Goal: Information Seeking & Learning: Find specific page/section

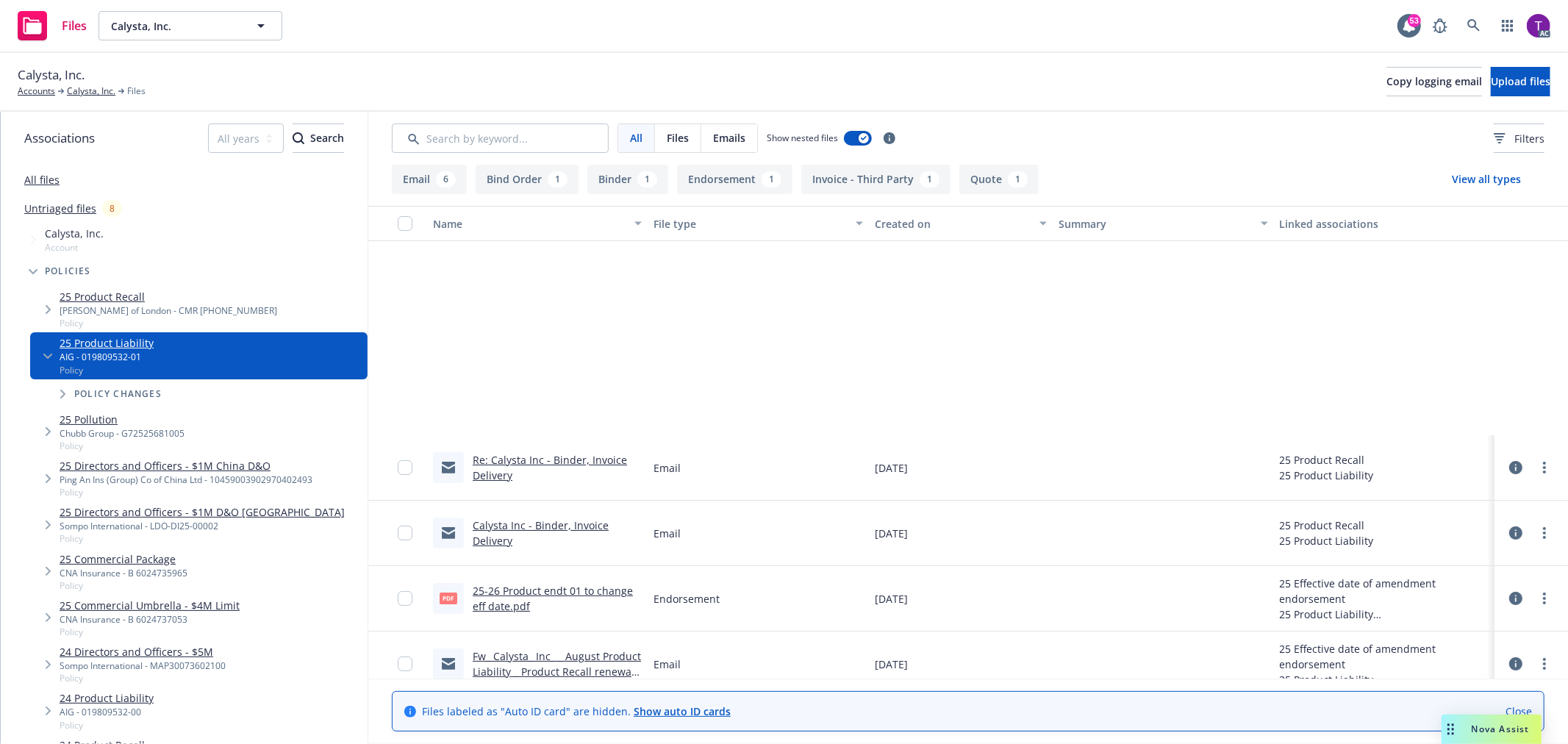
scroll to position [280, 0]
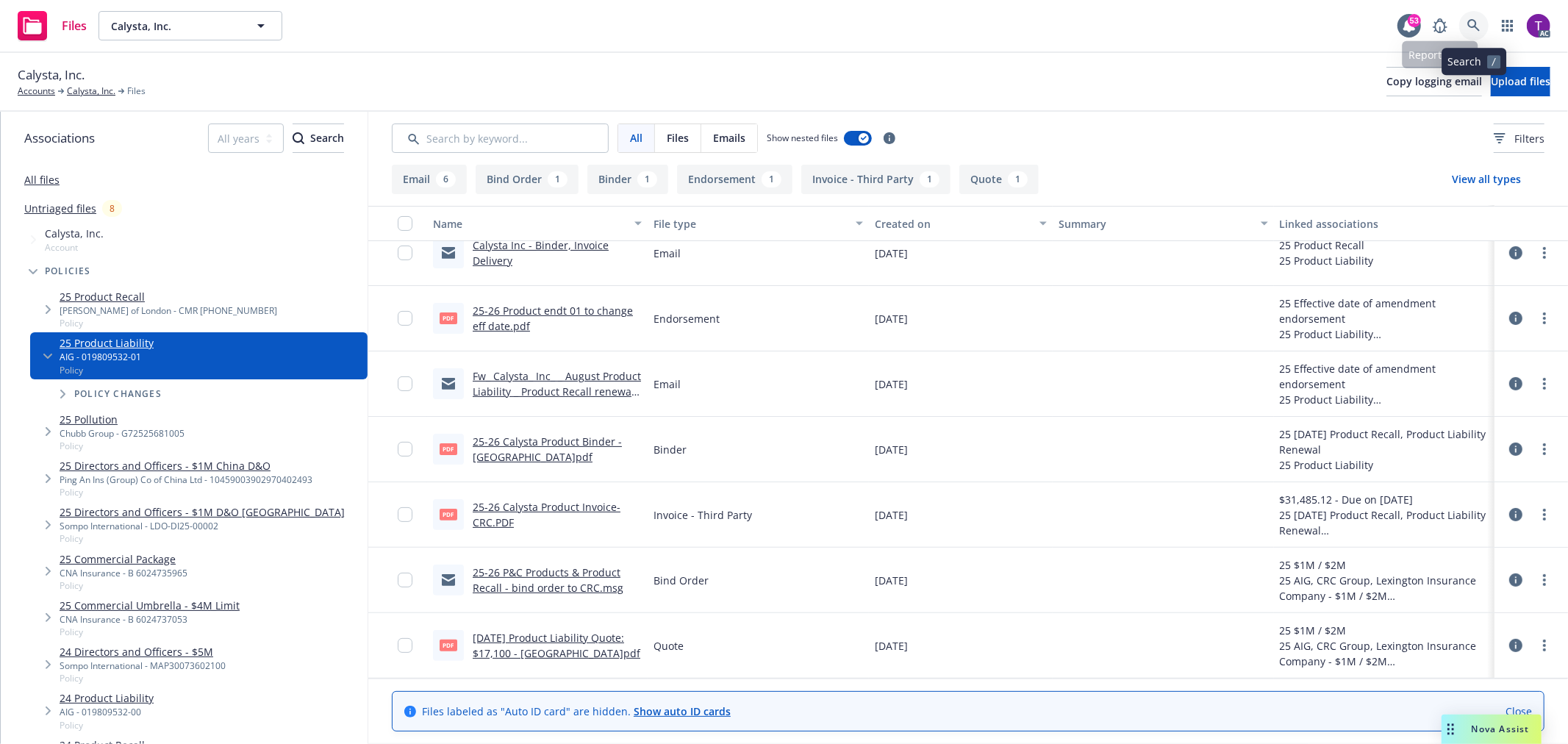
click at [1468, 19] on icon at bounding box center [1474, 26] width 13 height 13
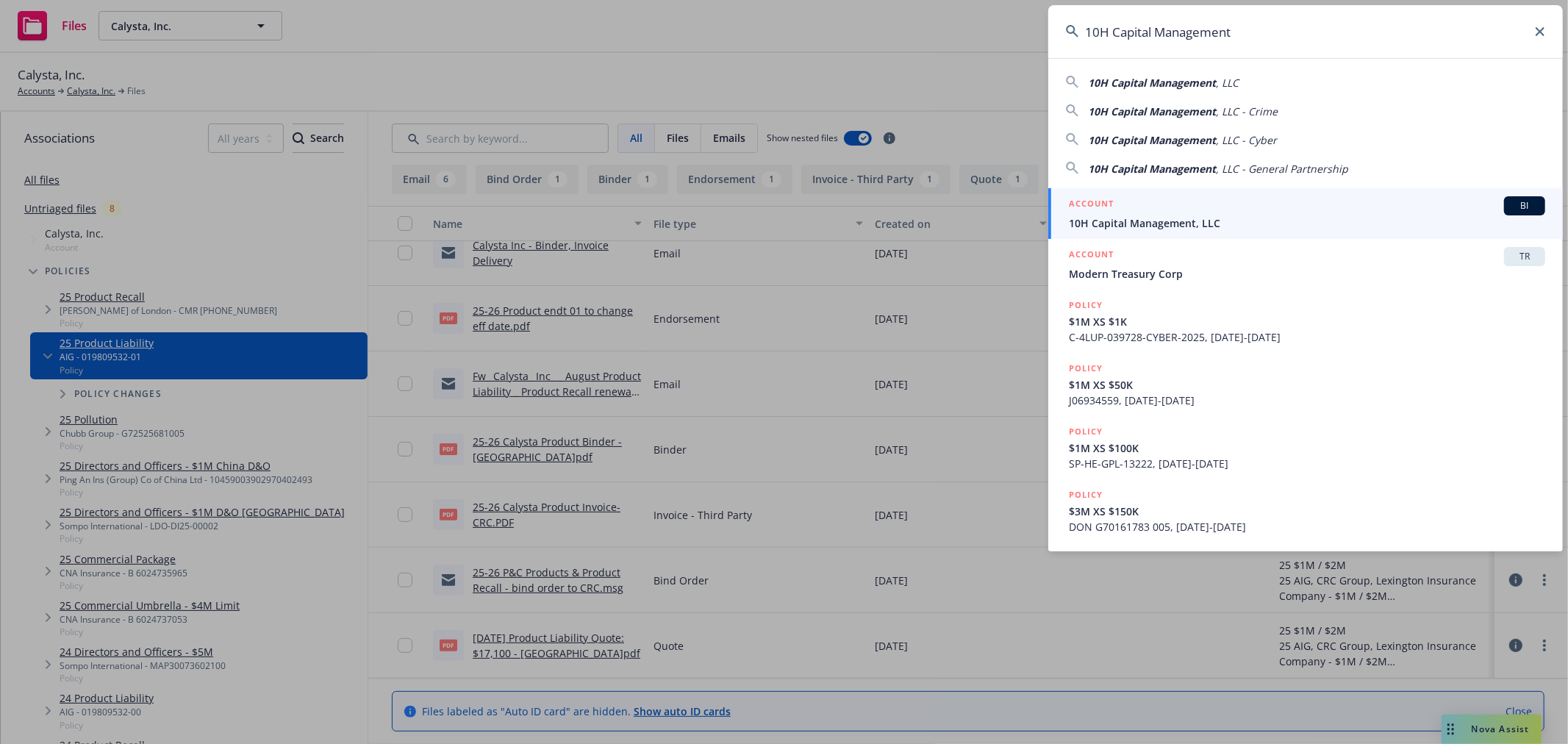
type input "10H Capital Management"
click at [1164, 215] on div "ACCOUNT BI" at bounding box center [1307, 206] width 477 height 19
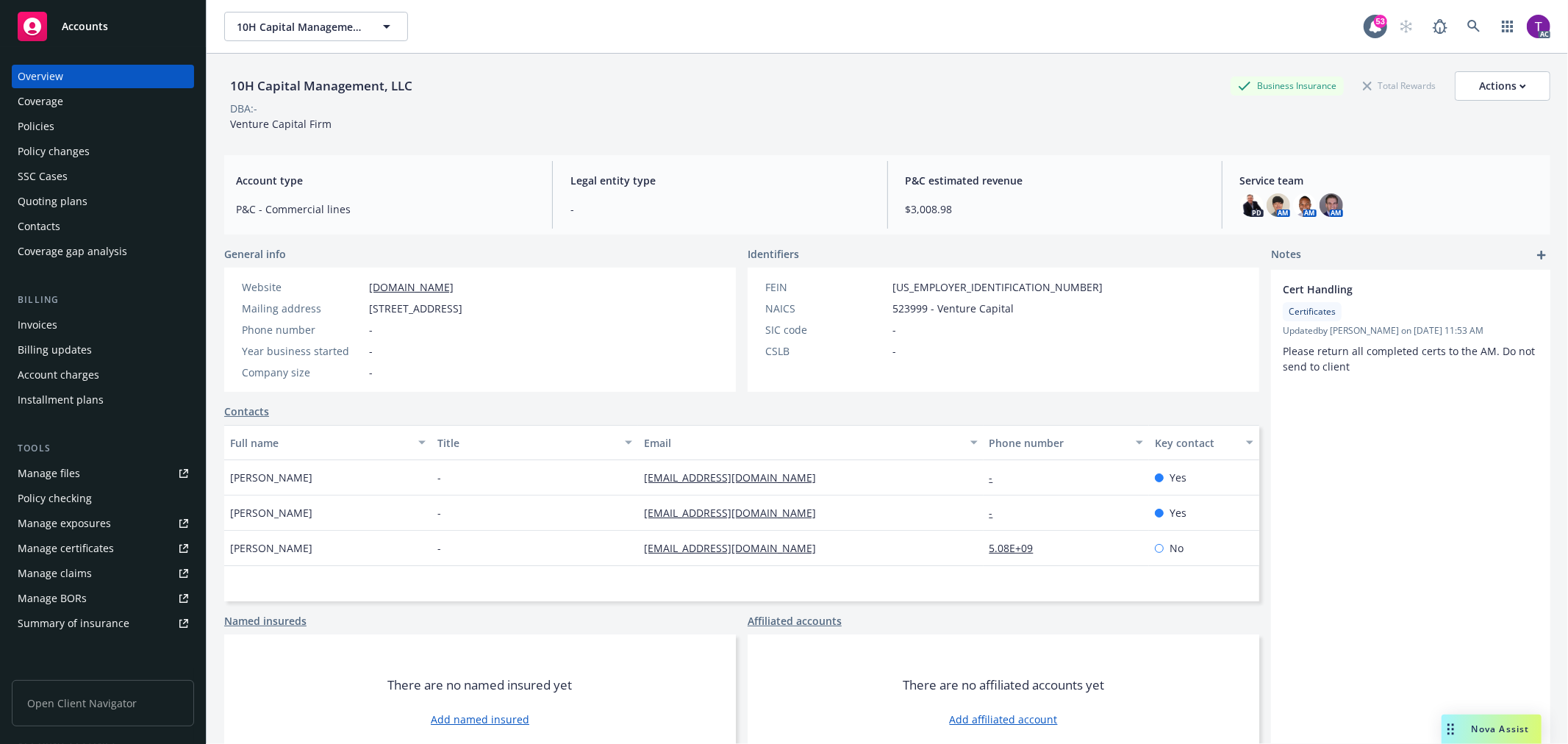
click at [50, 326] on div "Invoices" at bounding box center [37, 324] width 40 height 24
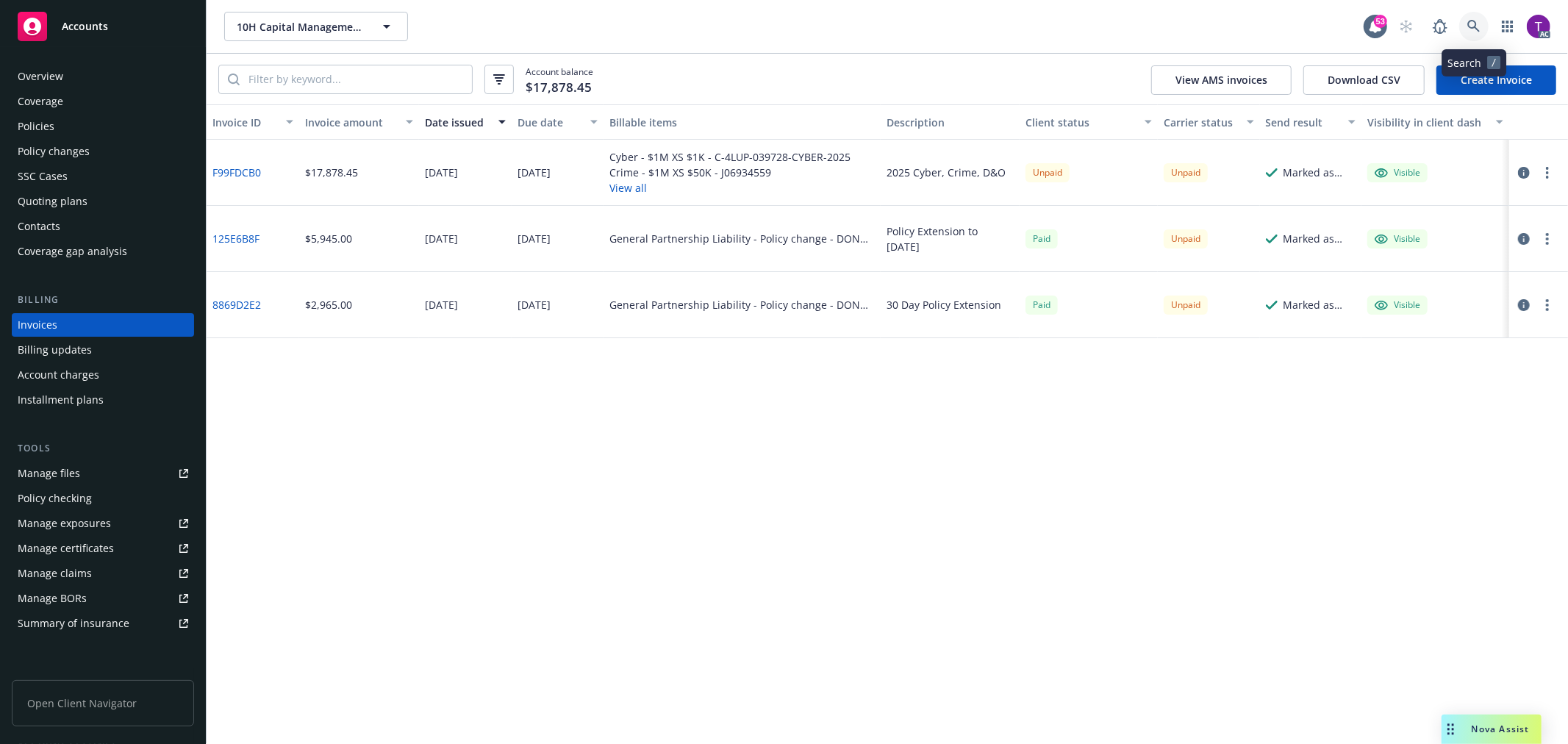
click at [1485, 19] on link at bounding box center [1474, 27] width 29 height 29
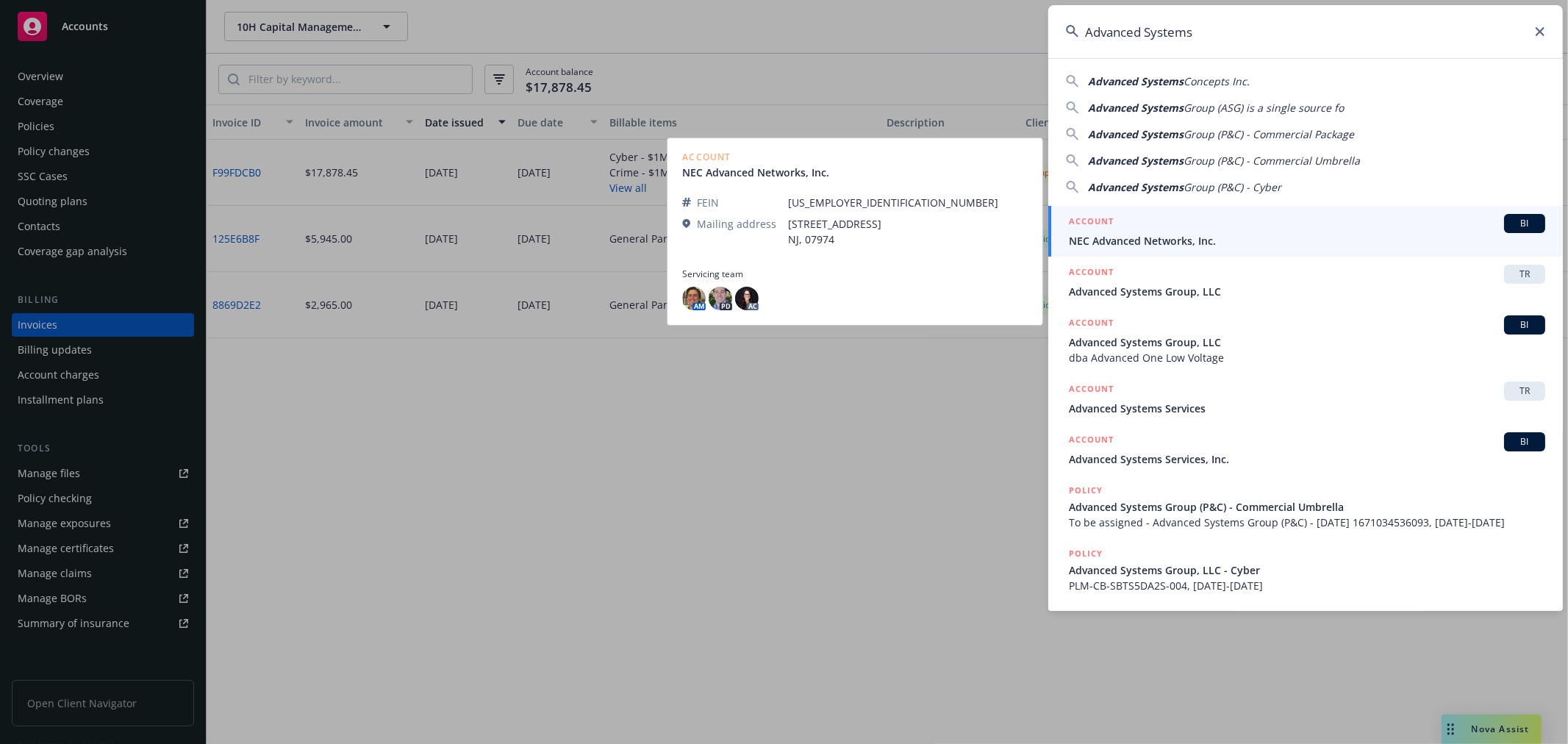
type input "Advanced Systems"
click at [1184, 224] on div "ACCOUNT BI" at bounding box center [1307, 224] width 477 height 19
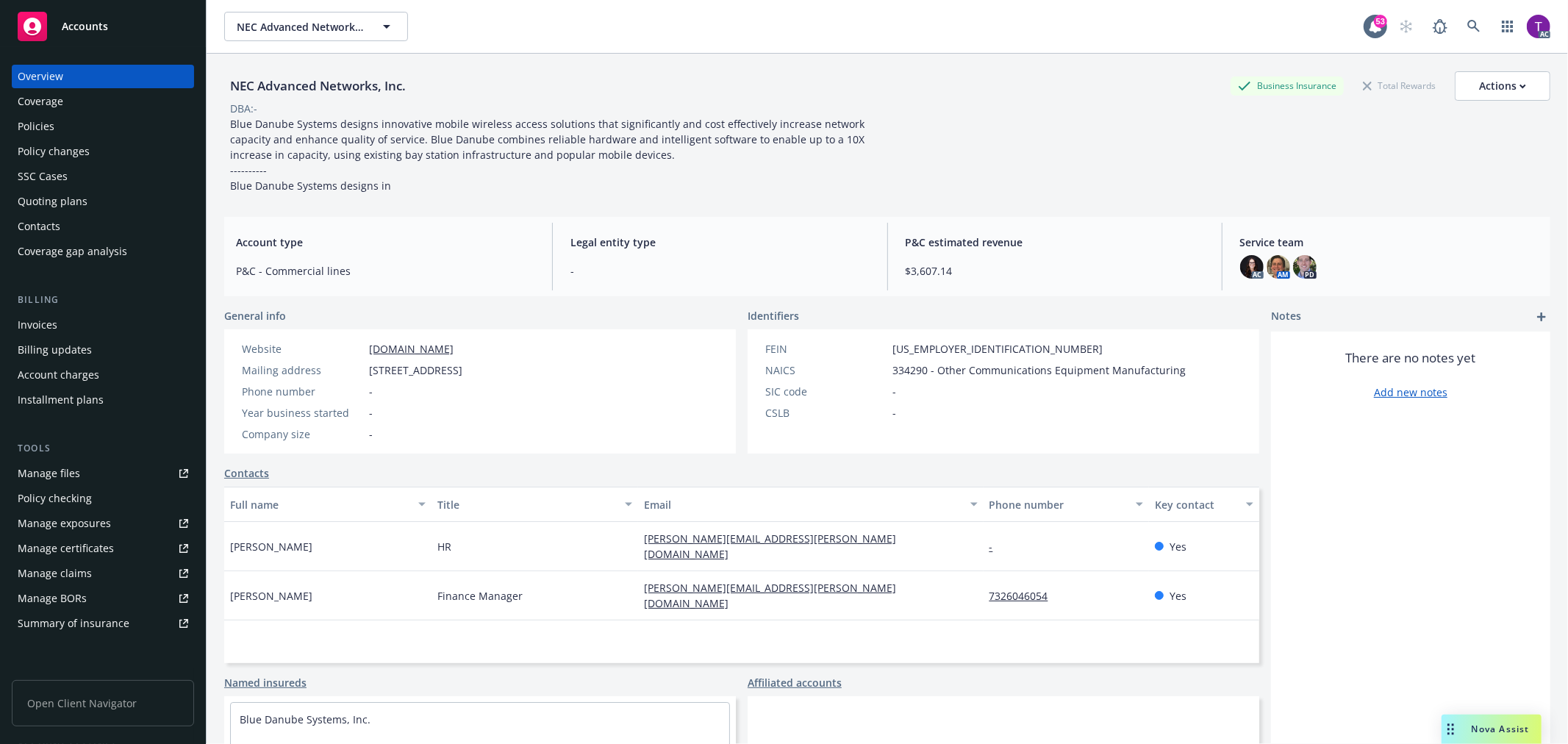
click at [59, 332] on div "Invoices" at bounding box center [103, 324] width 170 height 24
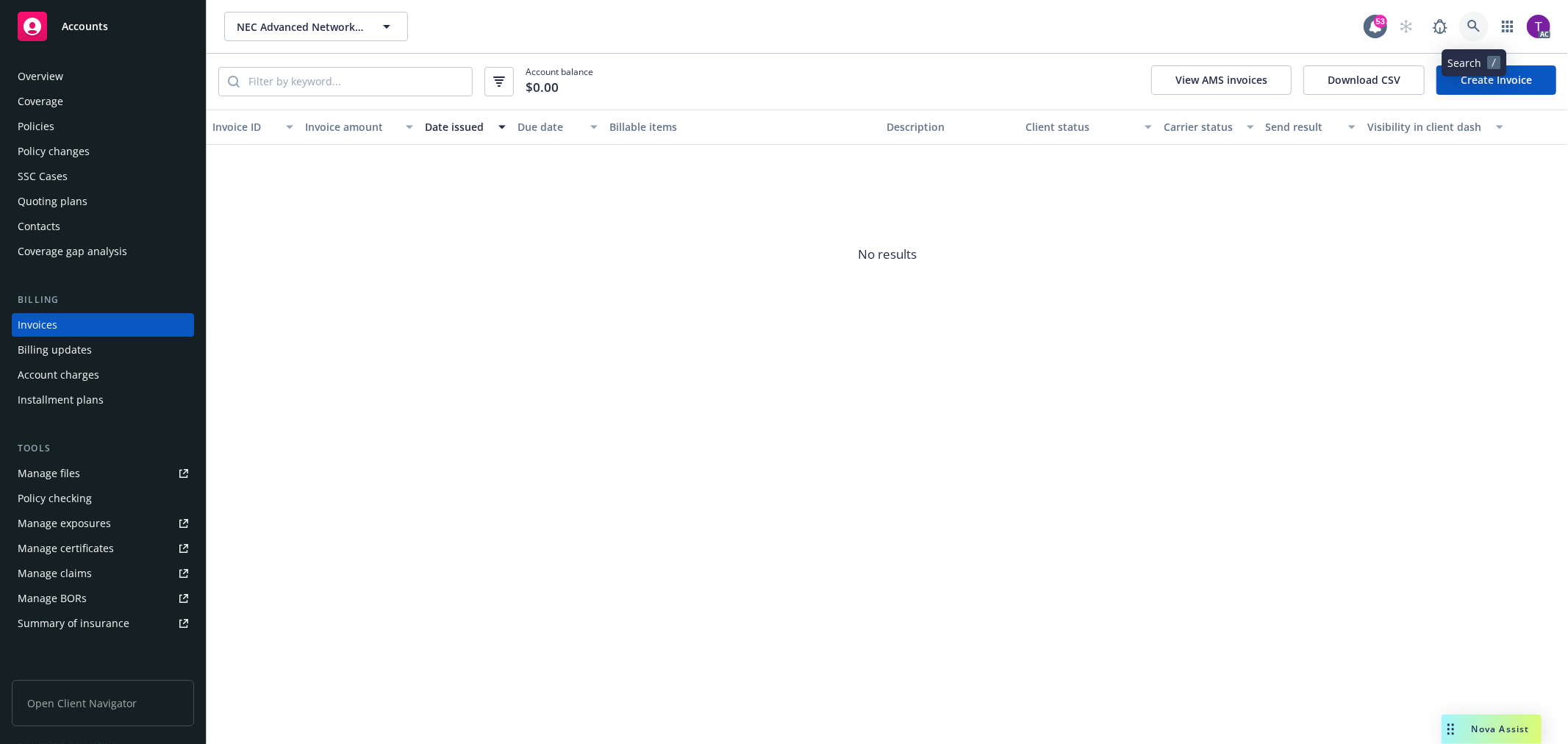
click at [1466, 20] on link at bounding box center [1474, 27] width 29 height 29
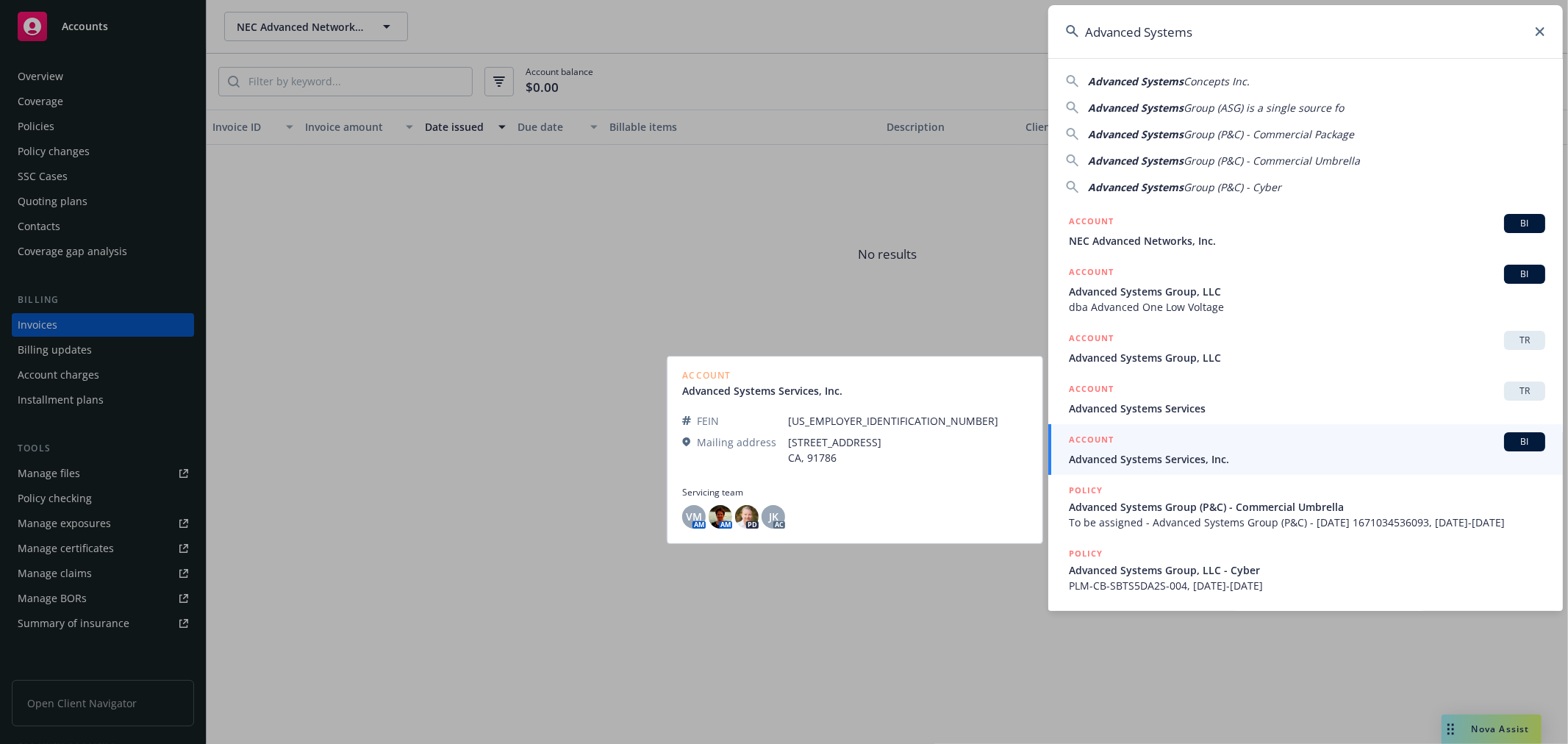
type input "Advanced Systems"
click at [1166, 443] on div "ACCOUNT BI" at bounding box center [1307, 442] width 477 height 19
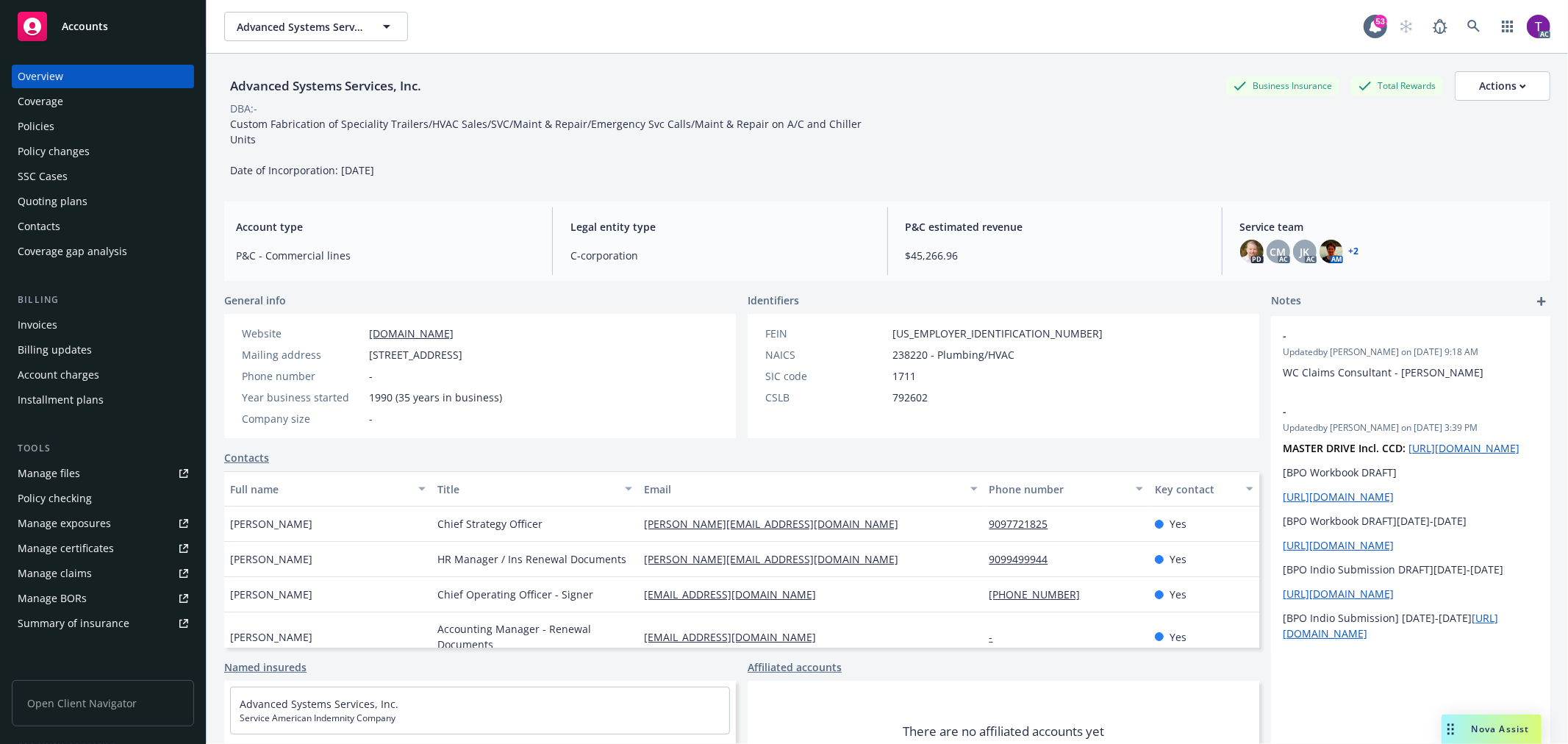
click at [90, 327] on div "Invoices" at bounding box center [103, 324] width 170 height 24
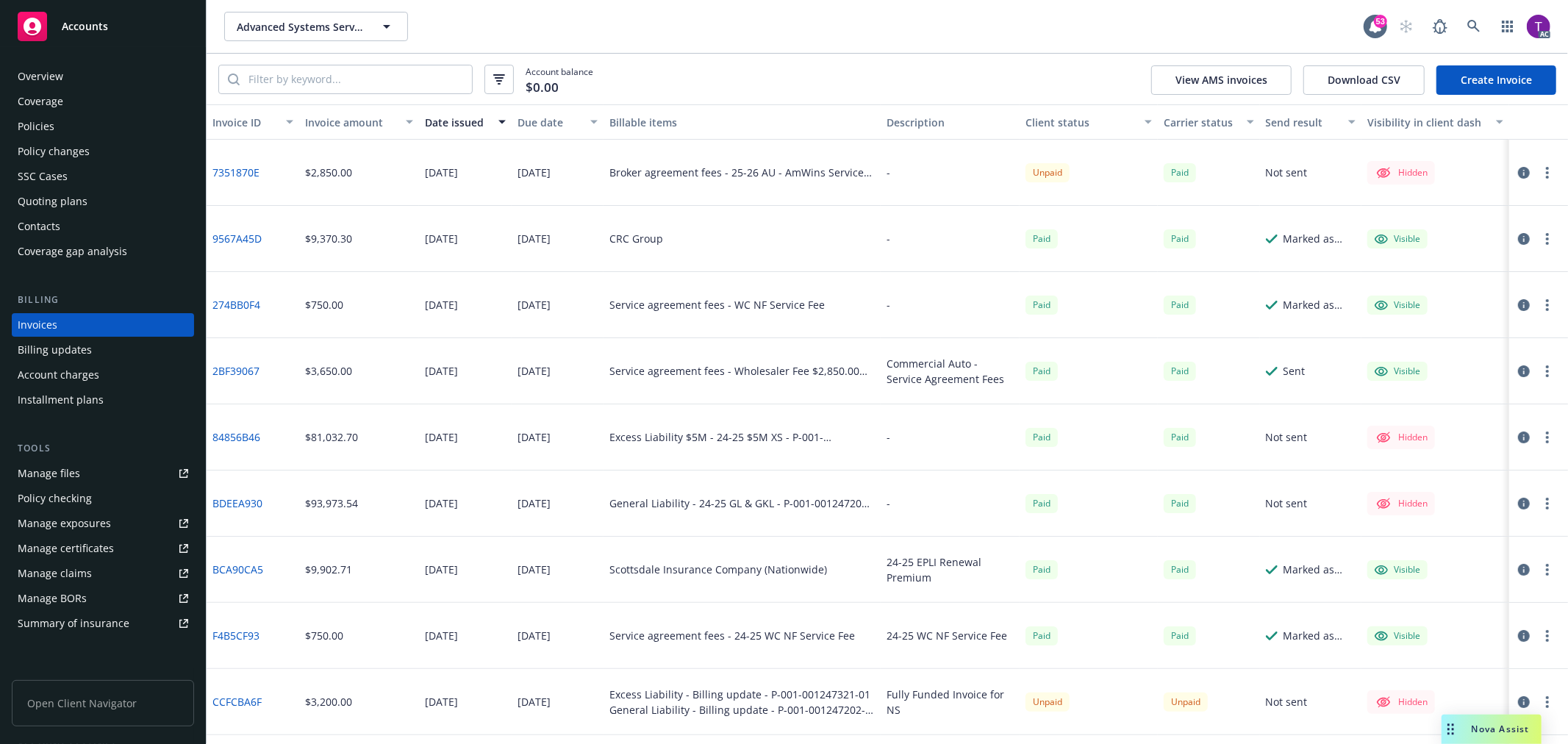
click at [107, 68] on div "Overview" at bounding box center [103, 76] width 170 height 24
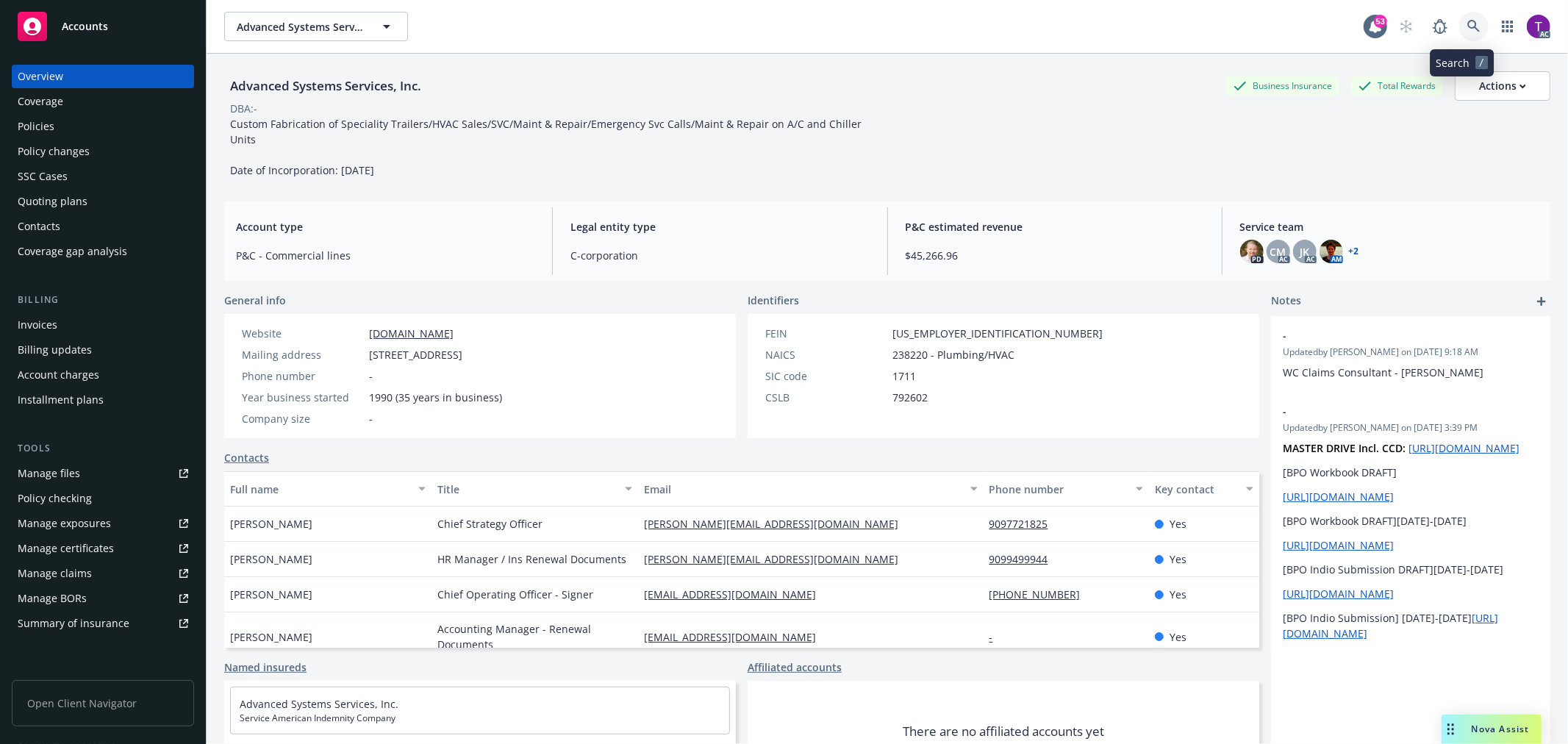
click at [1469, 18] on link at bounding box center [1474, 27] width 29 height 29
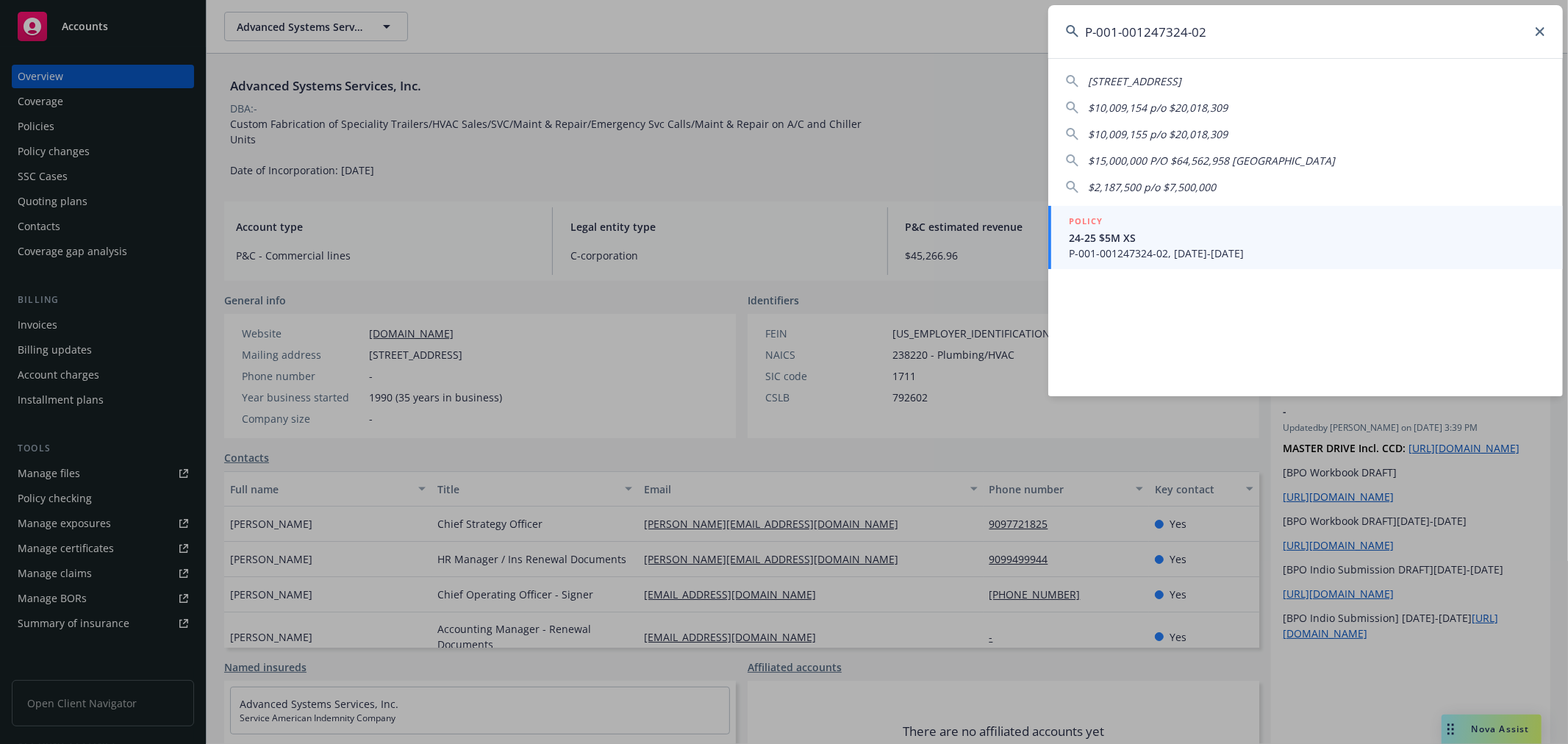
type input "P-001-001247324-02"
click at [1196, 246] on span "P-001-001247324-02, [DATE]-[DATE]" at bounding box center [1307, 253] width 477 height 15
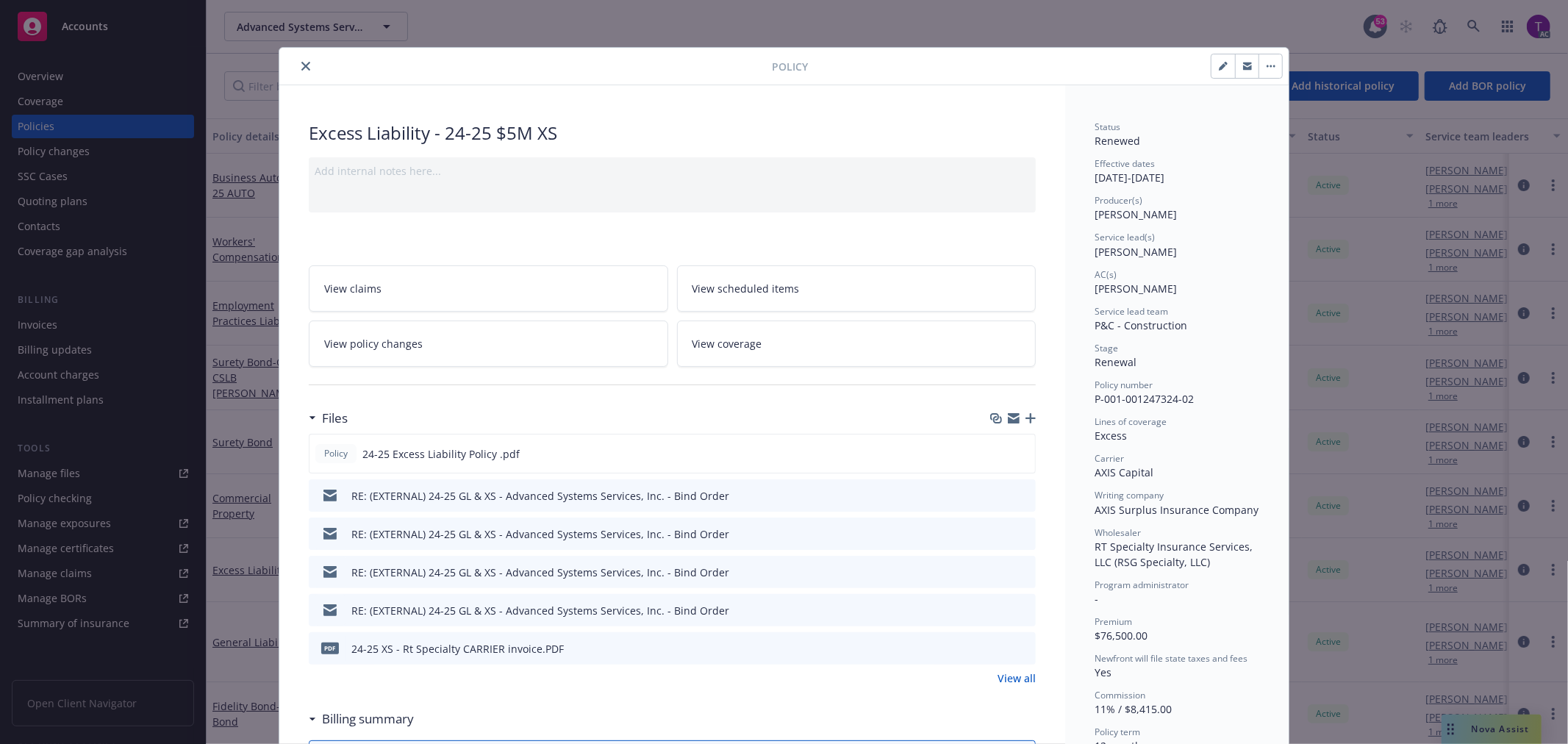
click at [298, 59] on button "close" at bounding box center [306, 66] width 18 height 18
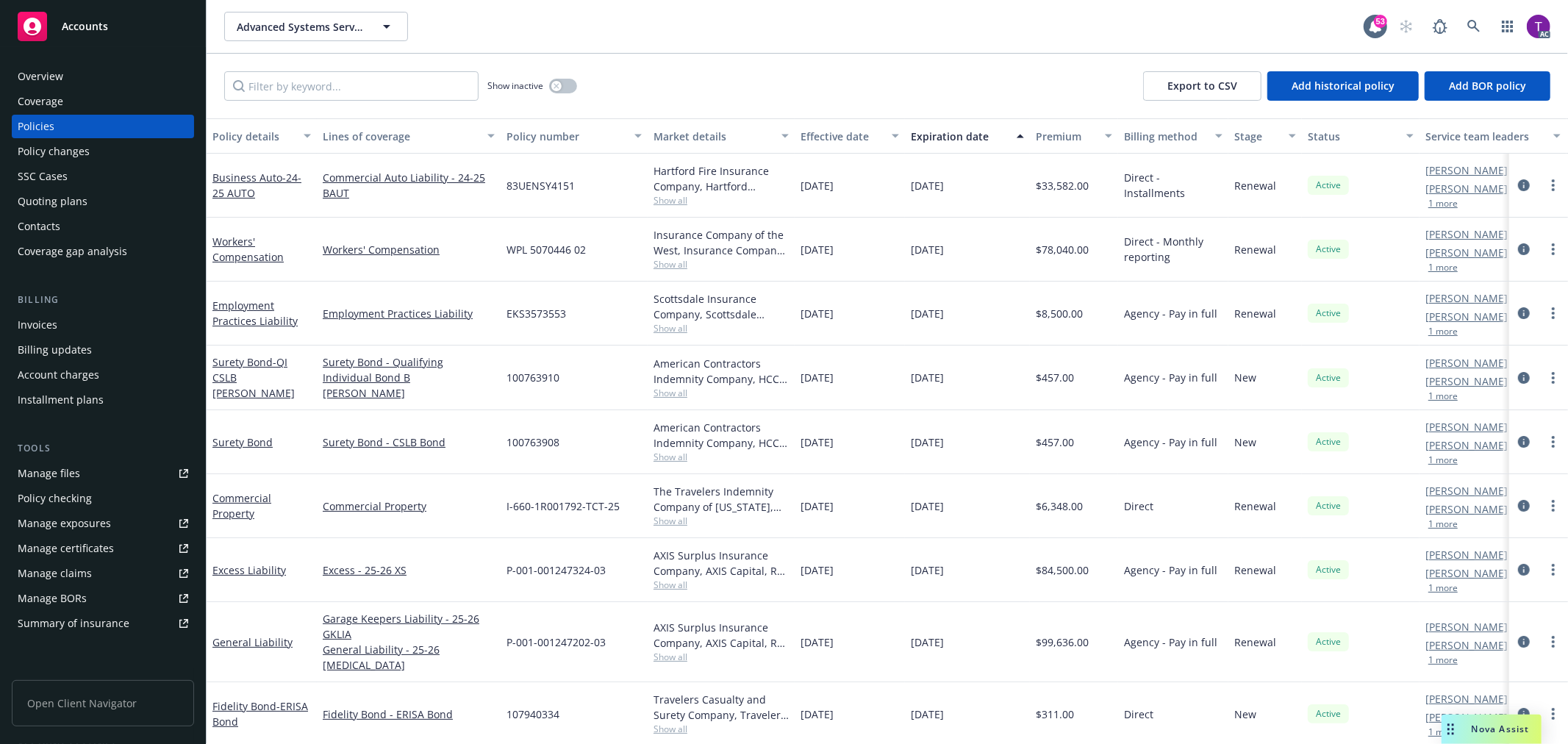
click at [74, 67] on div "Overview" at bounding box center [103, 76] width 170 height 24
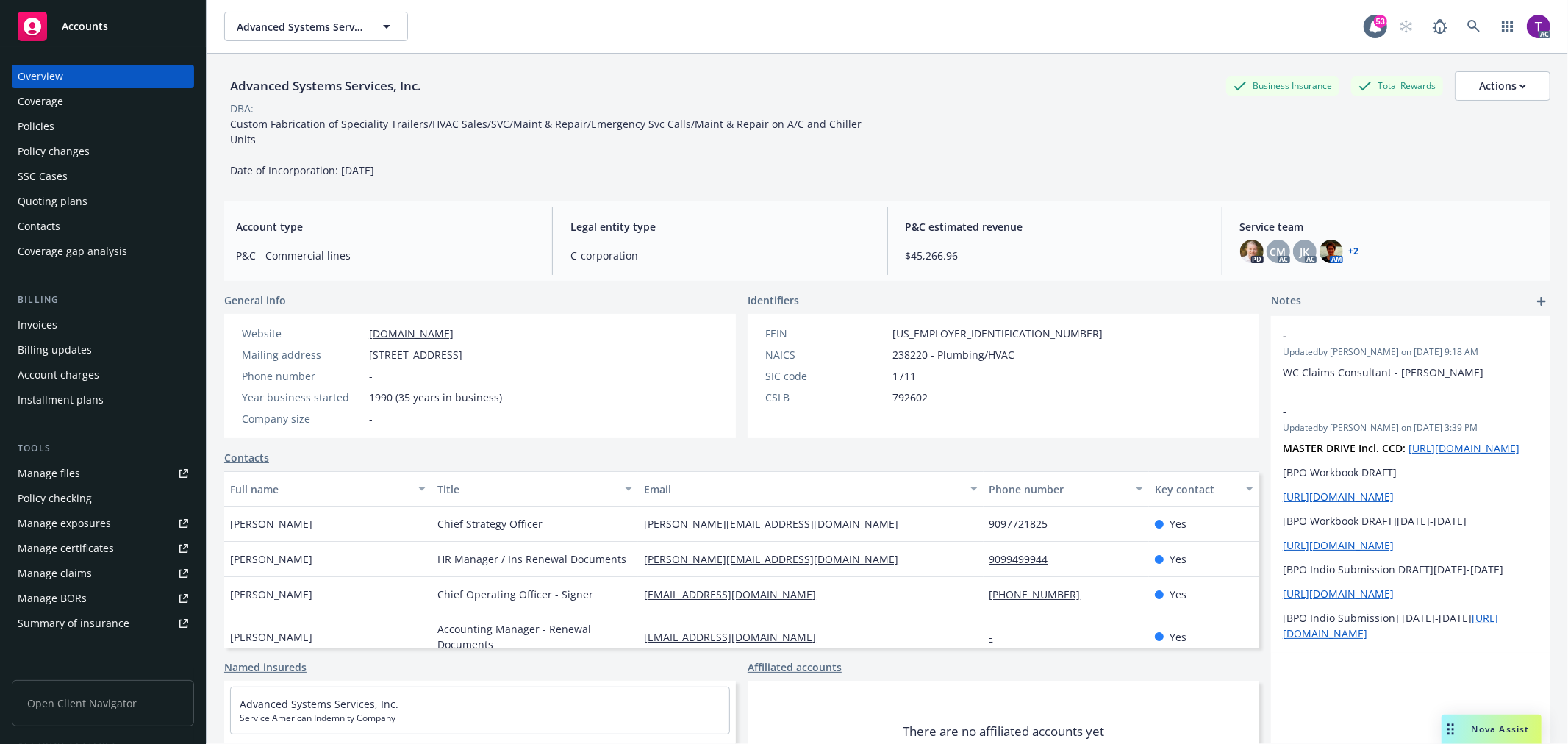
click at [98, 328] on div "Invoices" at bounding box center [103, 324] width 170 height 24
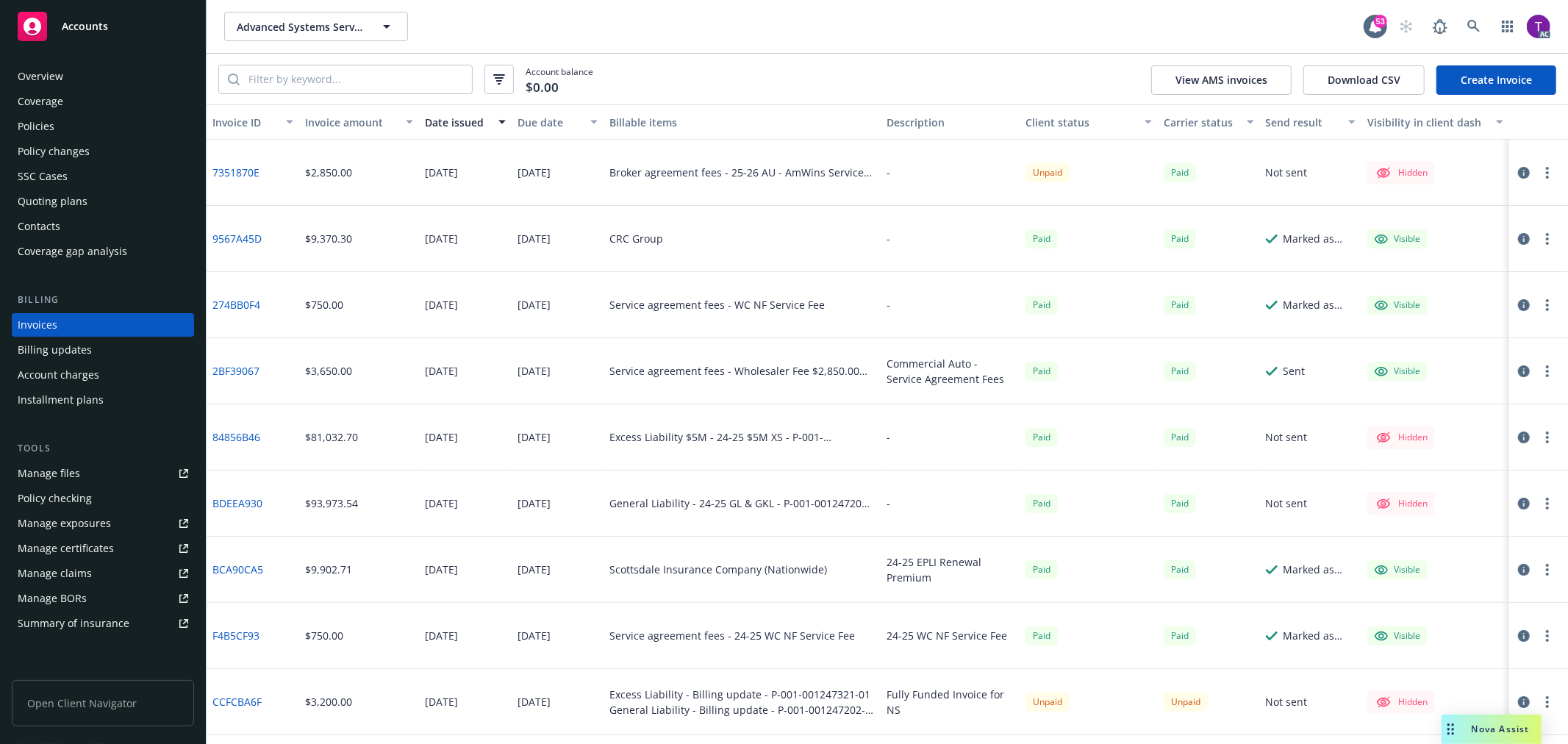
click at [115, 75] on div "Overview" at bounding box center [103, 76] width 170 height 24
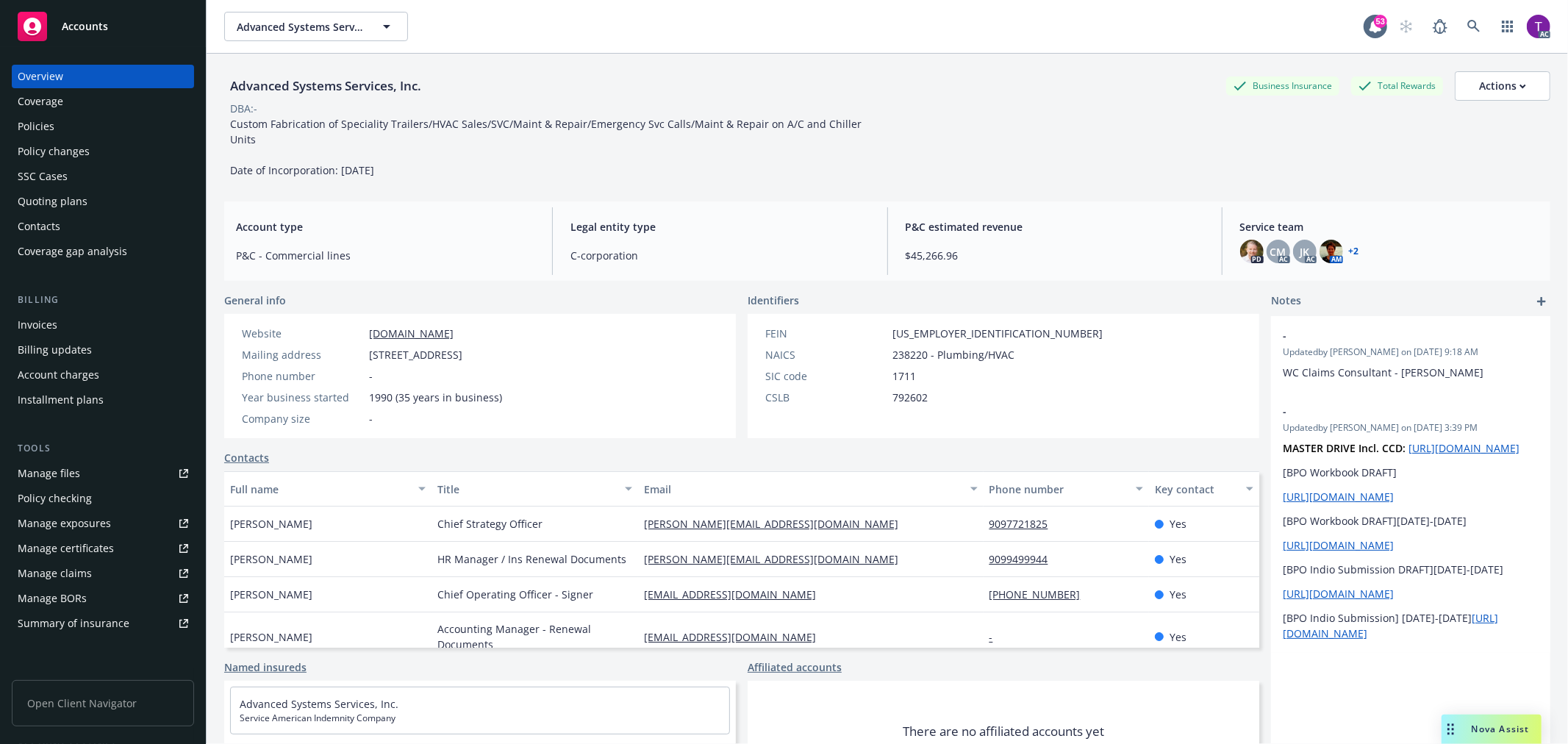
click at [1349, 247] on link "+ 2" at bounding box center [1354, 251] width 11 height 9
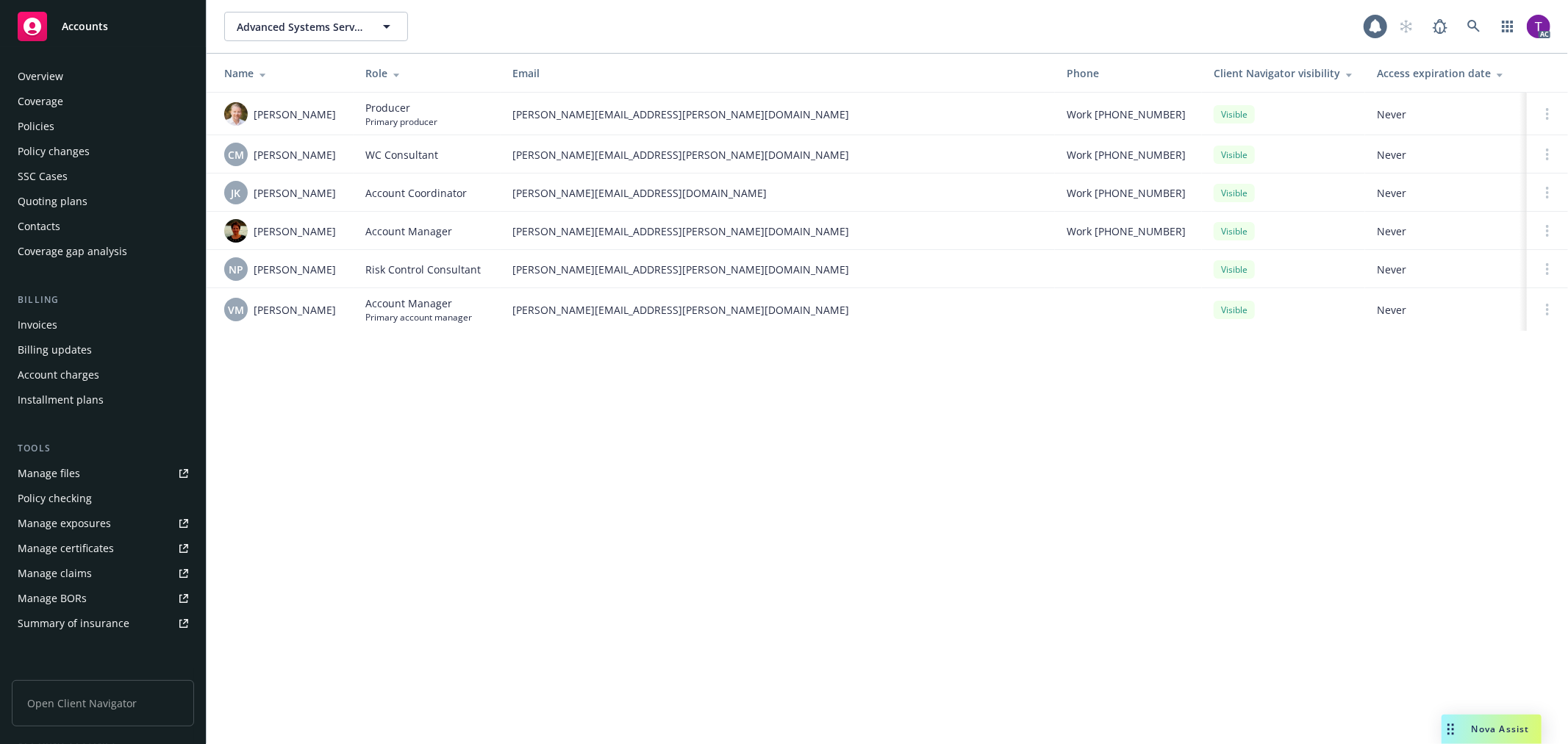
scroll to position [214, 0]
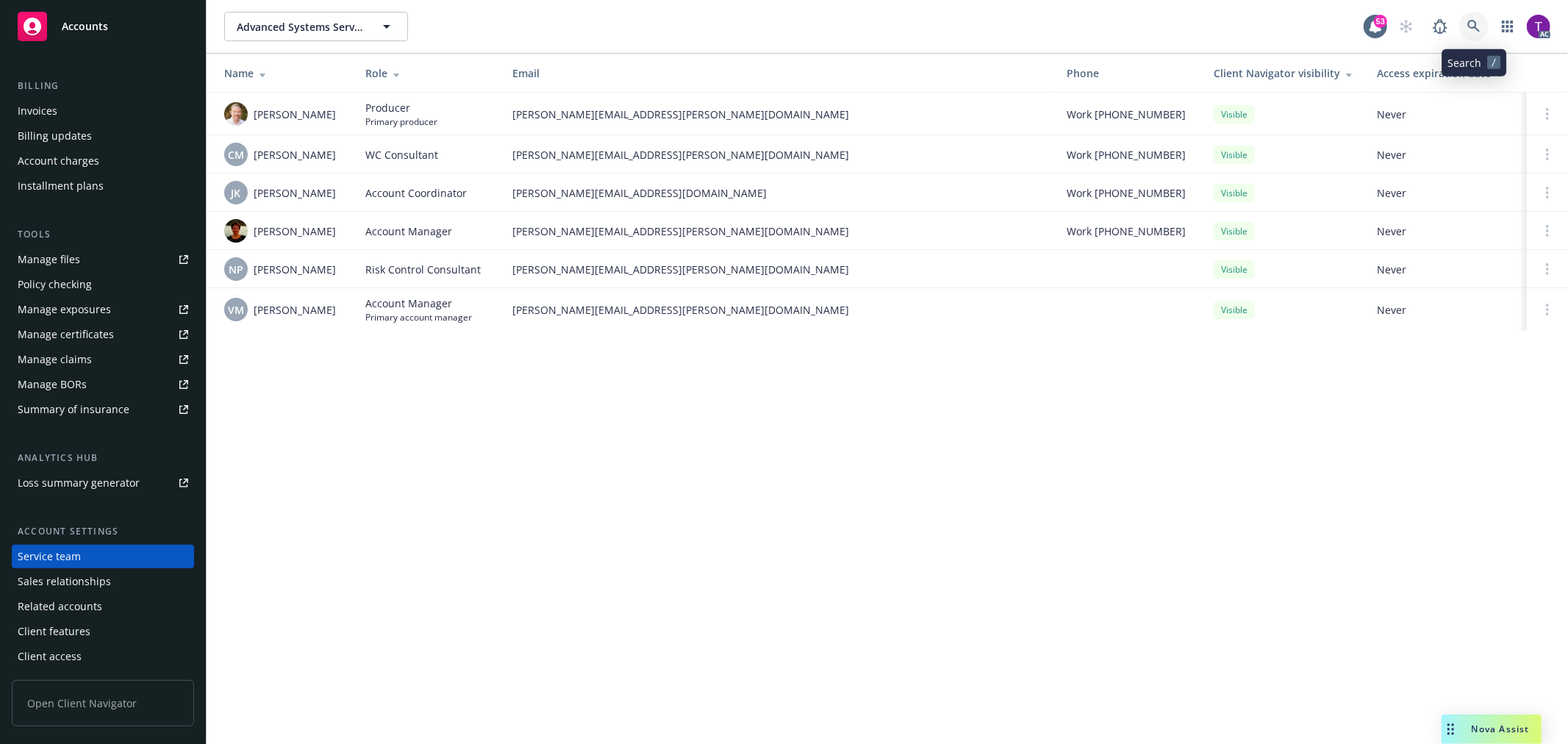
click at [1476, 19] on link at bounding box center [1474, 27] width 29 height 29
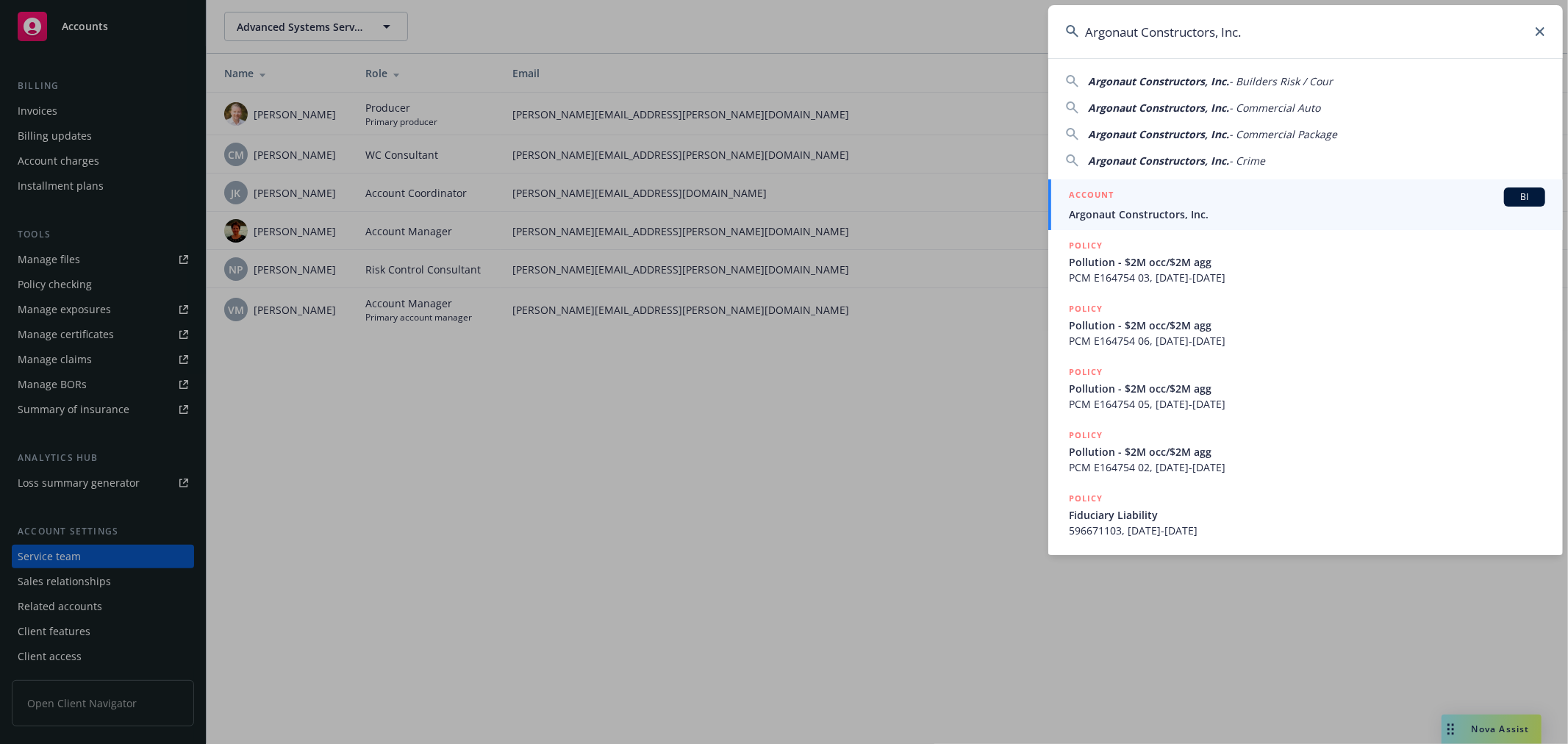
type input "Argonaut Constructors, Inc."
click at [1150, 211] on span "Argonaut Constructors, Inc." at bounding box center [1307, 214] width 477 height 15
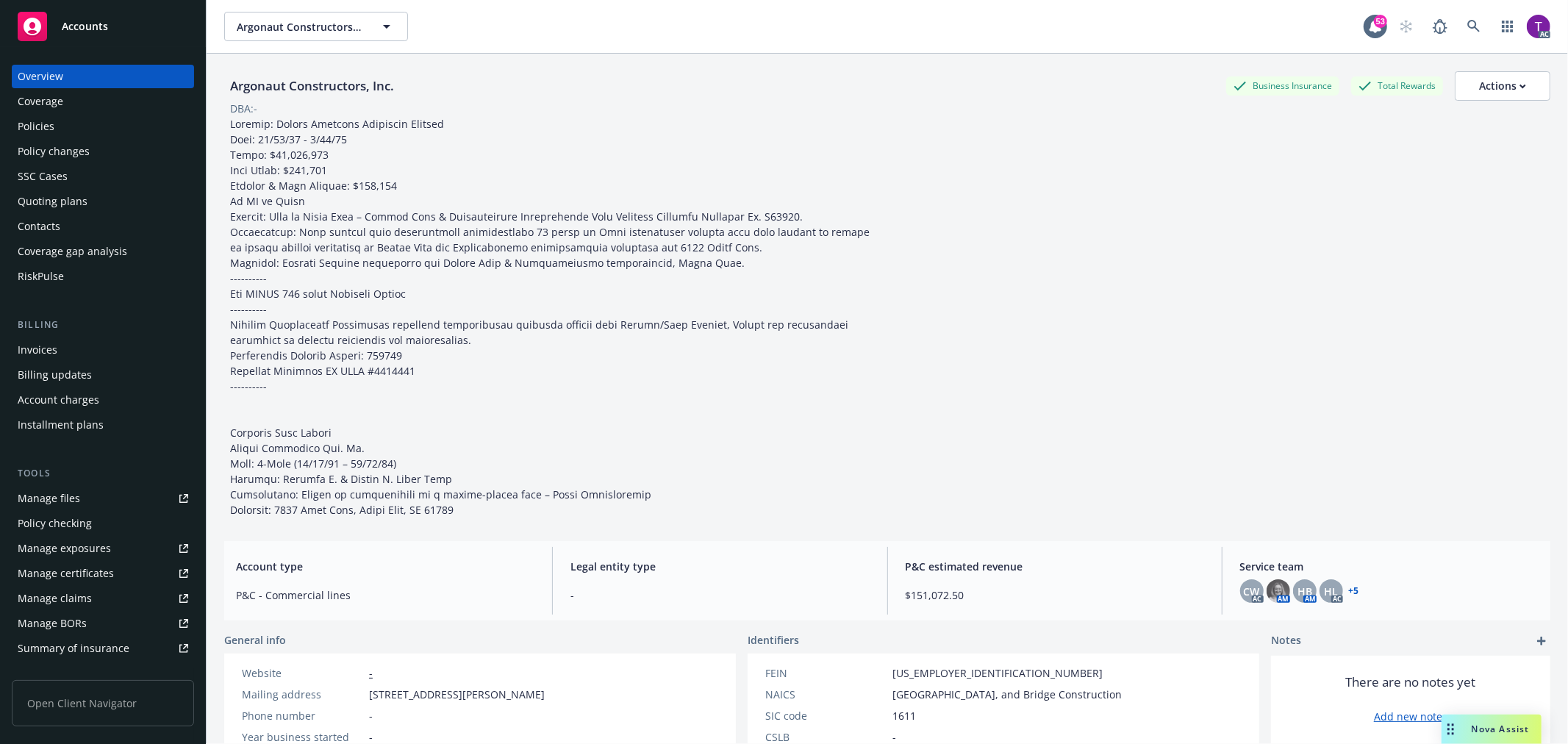
click at [70, 357] on div "Invoices" at bounding box center [103, 349] width 170 height 24
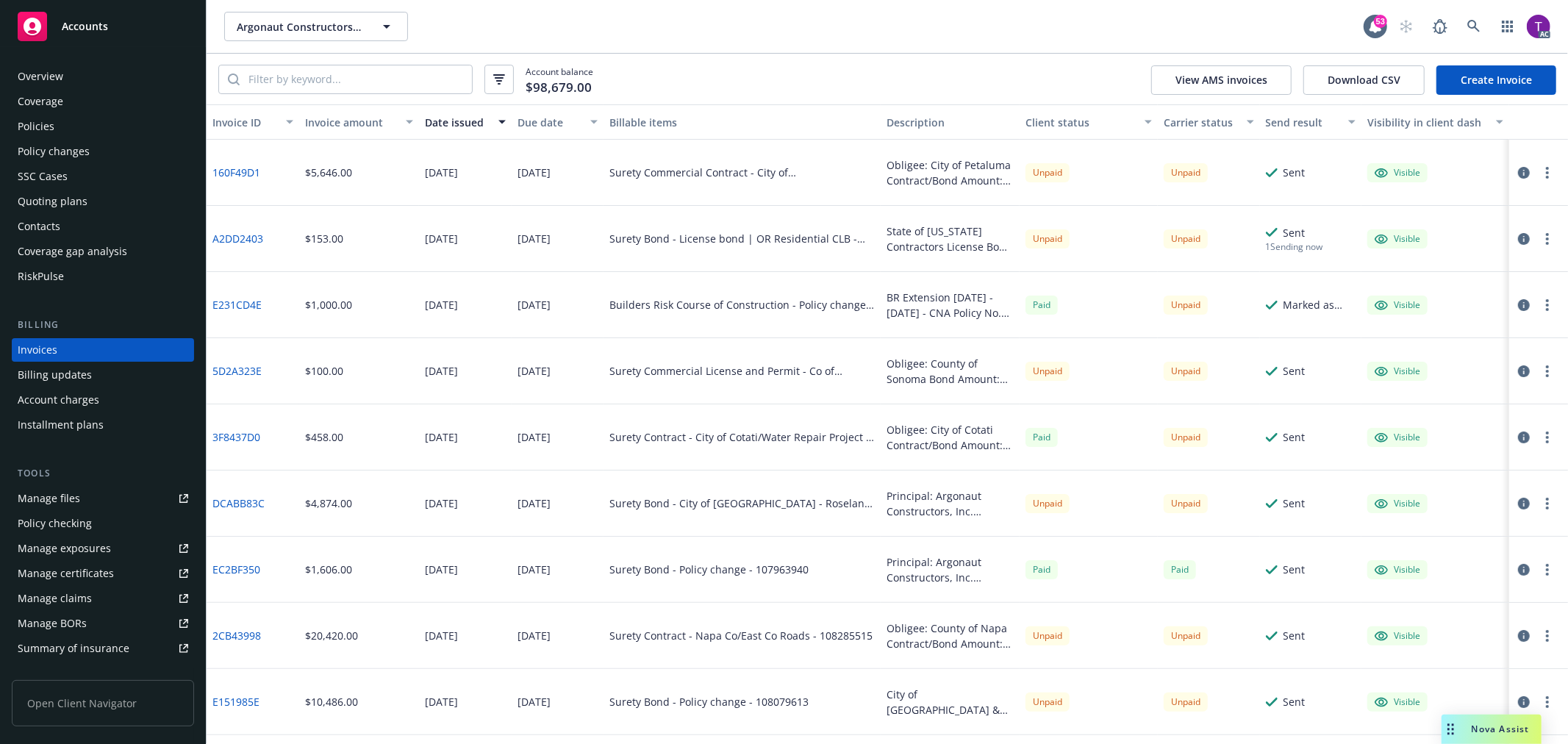
click at [354, 116] on div "Invoice amount" at bounding box center [350, 122] width 92 height 15
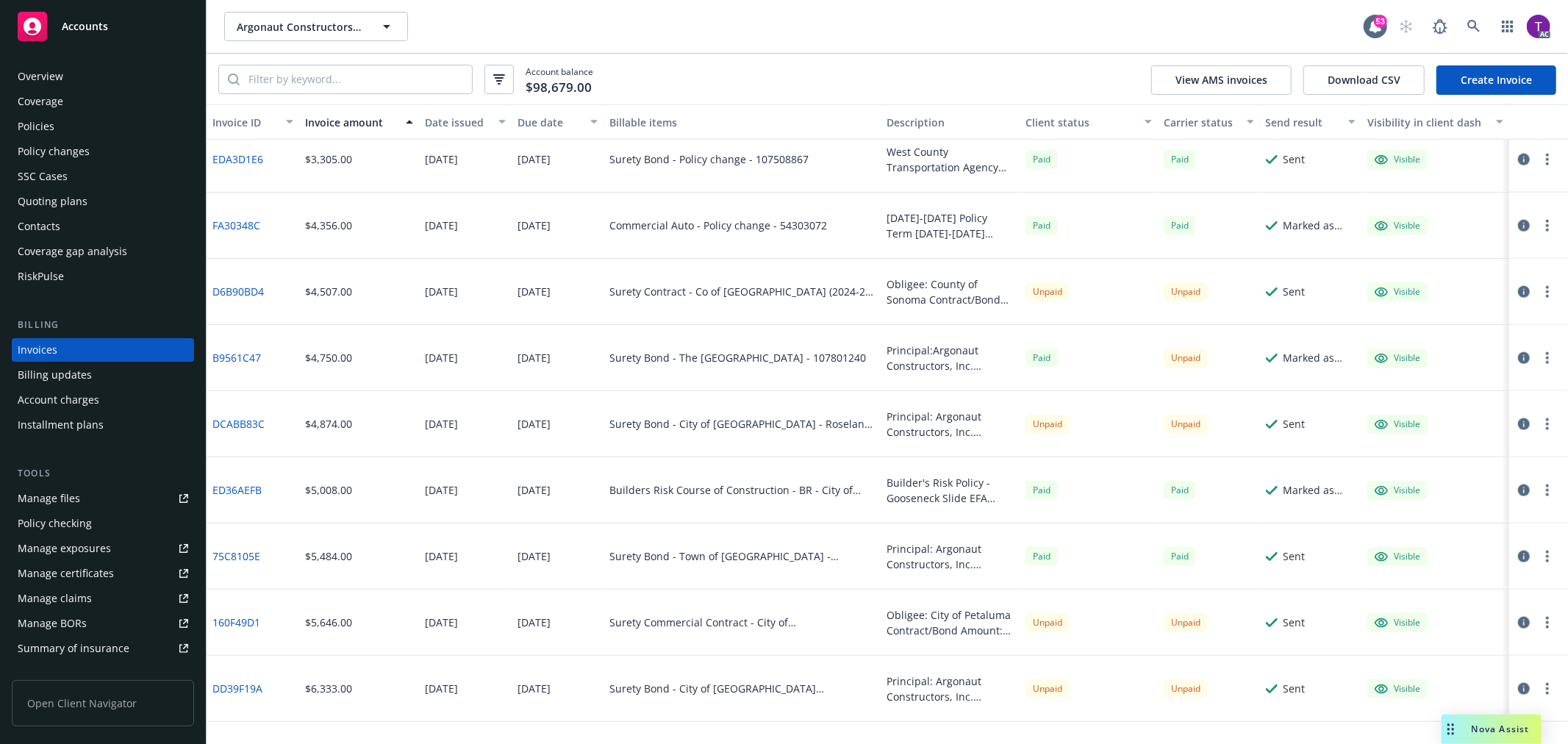
scroll to position [1360, 0]
